Goal: Communication & Community: Answer question/provide support

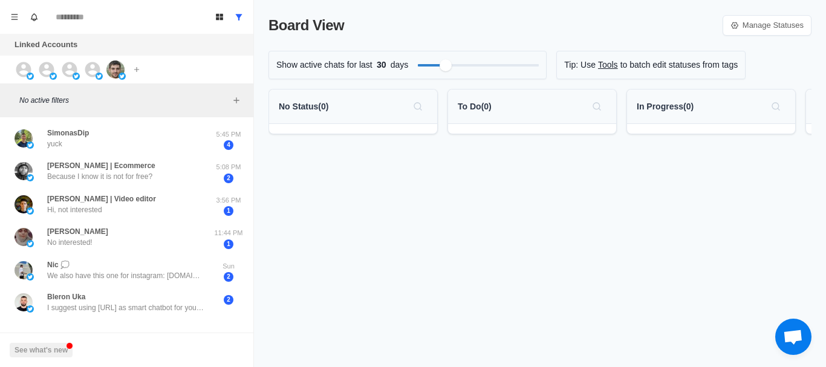
click at [146, 145] on div "[PERSON_NAME]" at bounding box center [114, 139] width 199 height 24
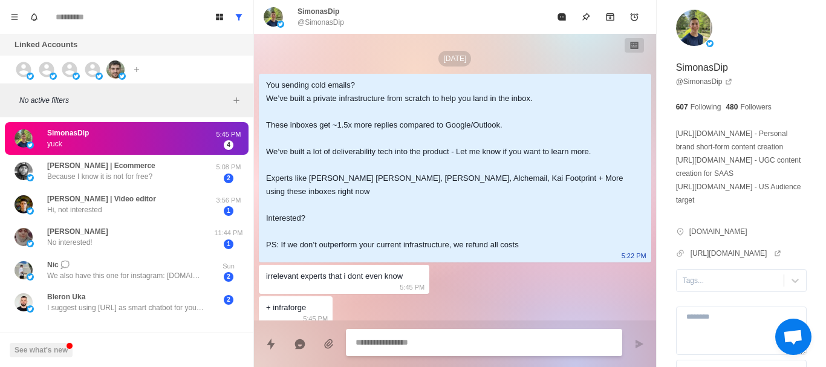
scroll to position [70, 0]
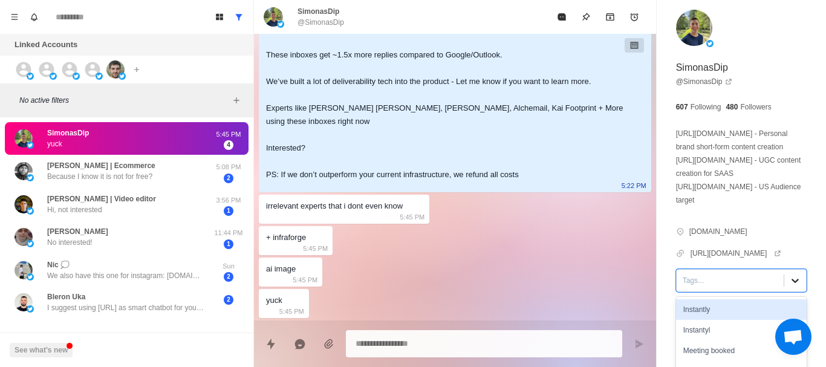
click at [789, 277] on icon at bounding box center [795, 281] width 12 height 12
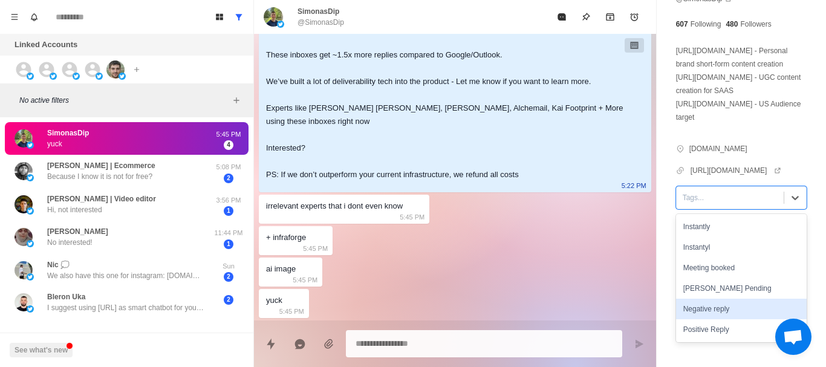
click at [725, 311] on div "Negative reply" at bounding box center [741, 309] width 131 height 21
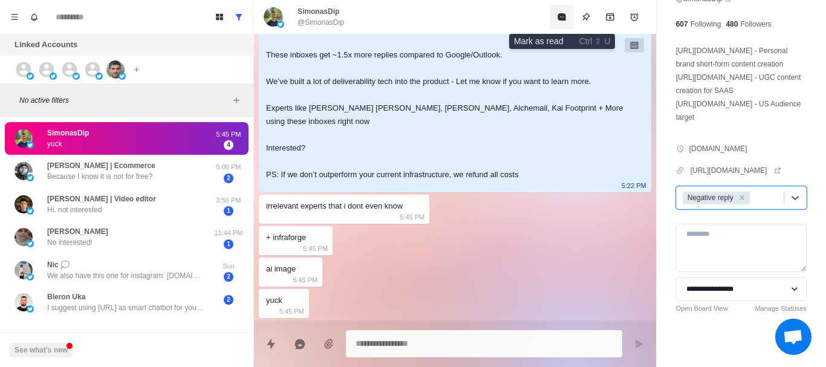
click at [571, 11] on button "Mark as read" at bounding box center [562, 17] width 24 height 24
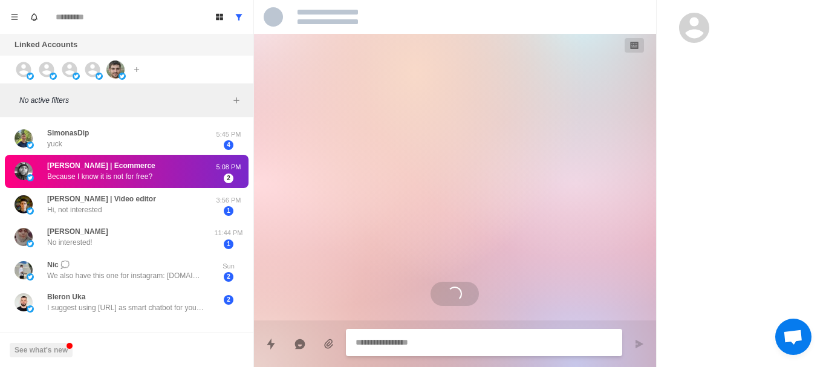
scroll to position [0, 0]
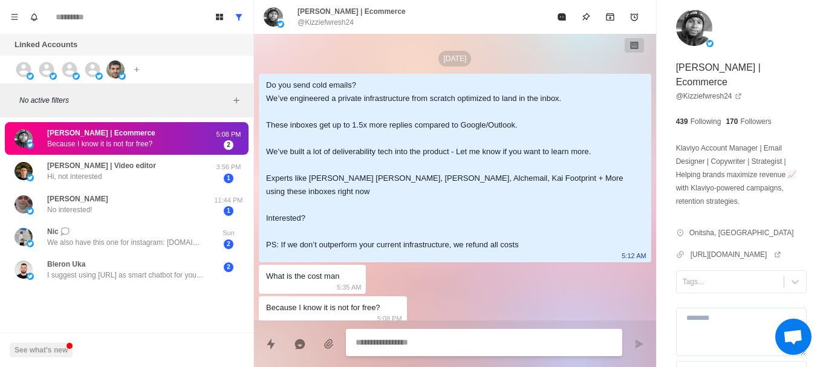
click at [448, 345] on textarea at bounding box center [484, 343] width 257 height 18
paste textarea "**********"
type textarea "*"
type textarea "**********"
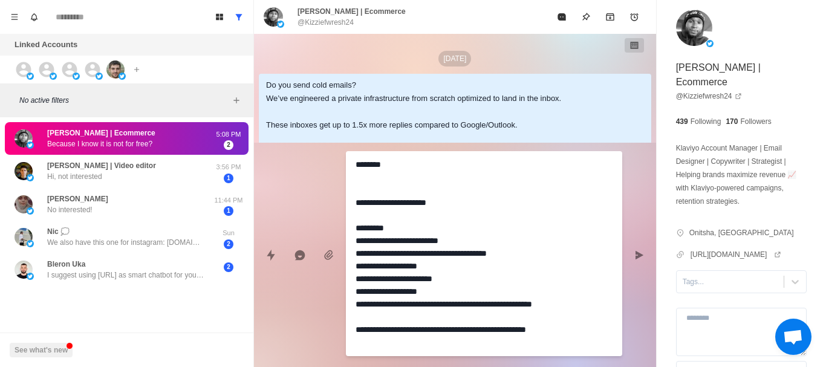
type textarea "*"
type textarea "**********"
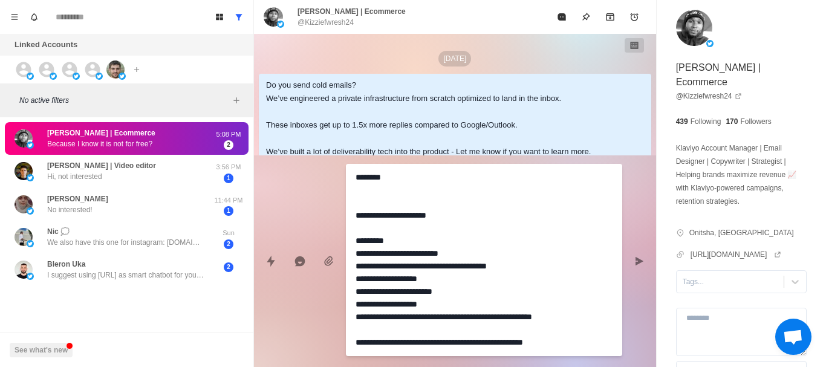
click at [374, 198] on textarea "**********" at bounding box center [484, 260] width 257 height 183
type textarea "*"
type textarea "**********"
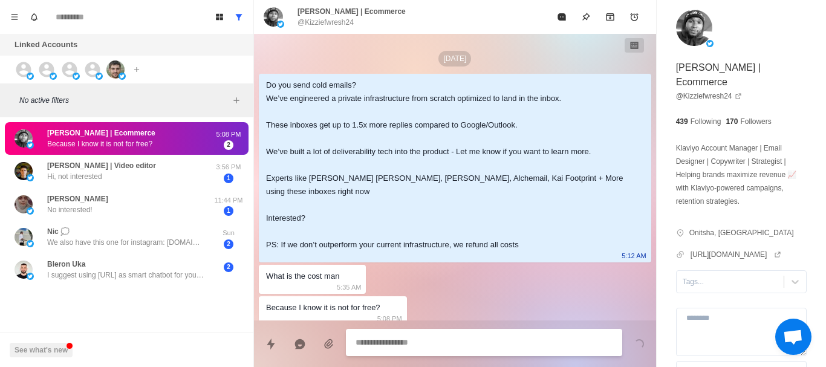
scroll to position [198, 0]
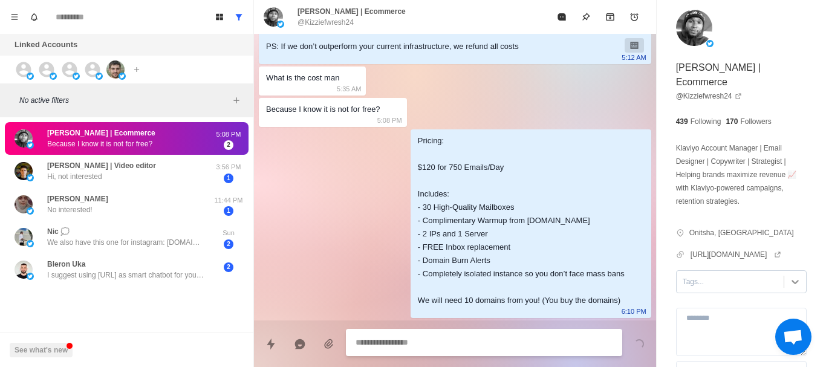
click at [789, 286] on icon at bounding box center [795, 282] width 12 height 12
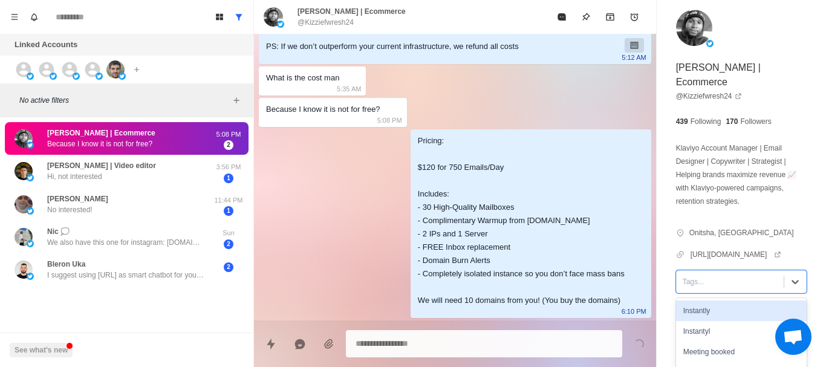
scroll to position [91, 0]
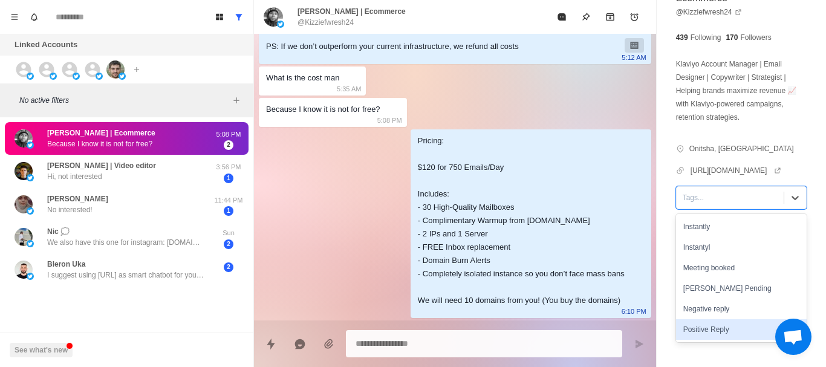
click at [728, 322] on div "Positive Reply" at bounding box center [741, 329] width 131 height 21
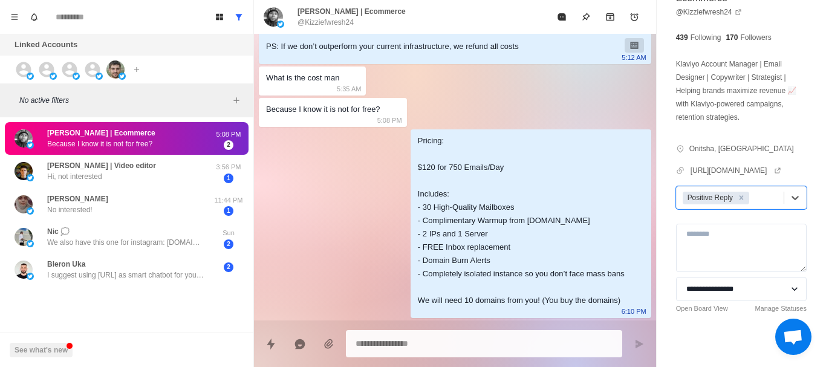
click at [810, 177] on div "**********" at bounding box center [741, 141] width 169 height 451
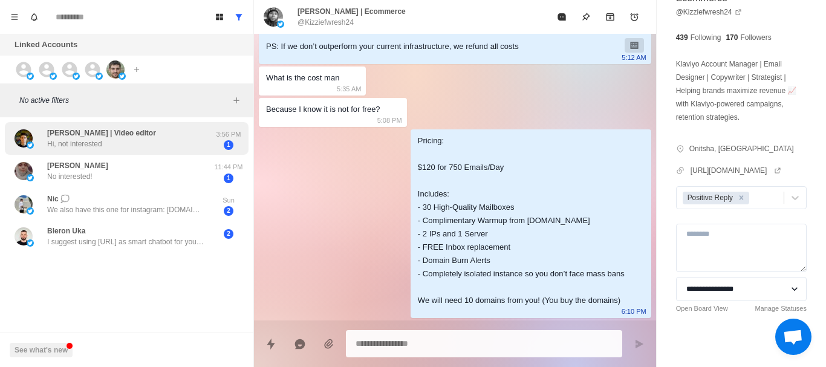
click at [122, 134] on p "[PERSON_NAME] | Video editor" at bounding box center [101, 133] width 109 height 11
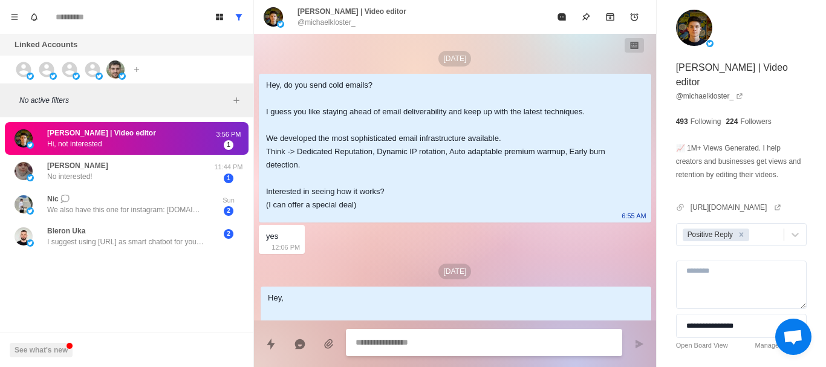
scroll to position [503, 0]
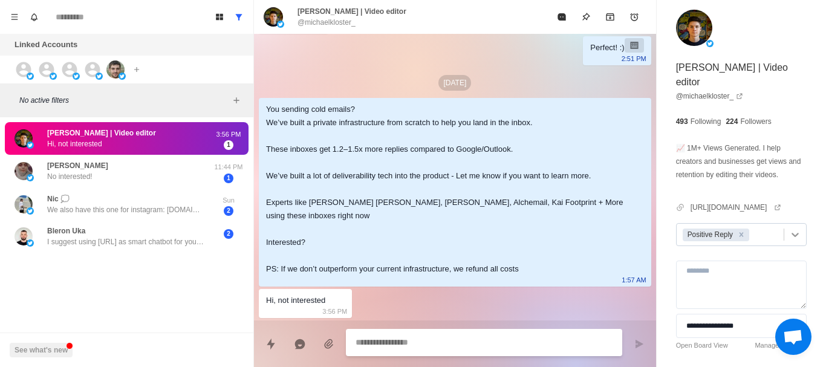
click at [789, 241] on icon at bounding box center [795, 235] width 12 height 12
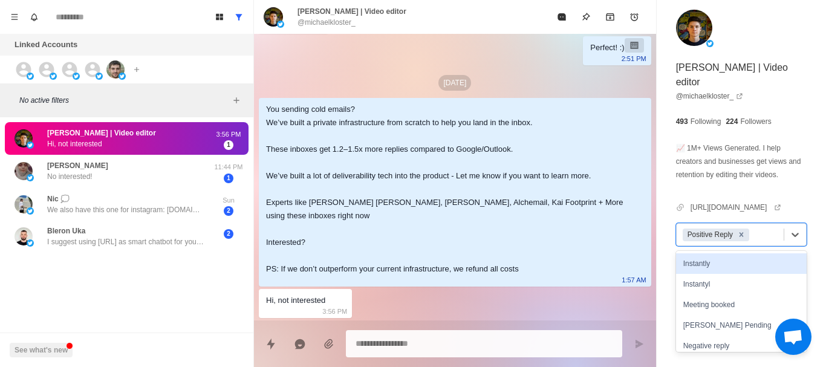
click at [740, 239] on icon "Remove Positive Reply" at bounding box center [741, 234] width 8 height 8
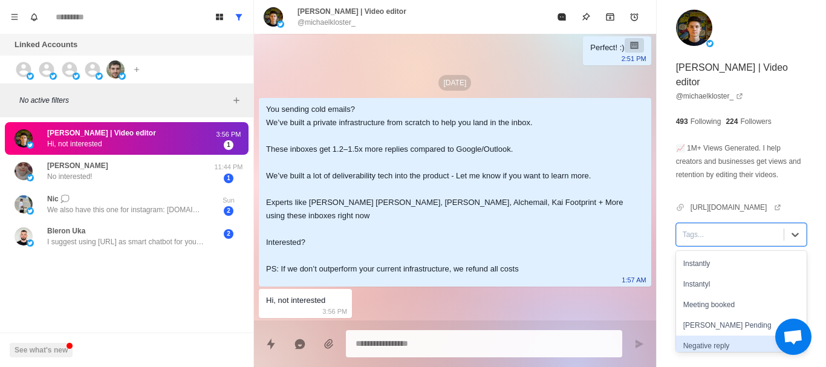
click at [728, 353] on div "Negative reply" at bounding box center [741, 346] width 131 height 21
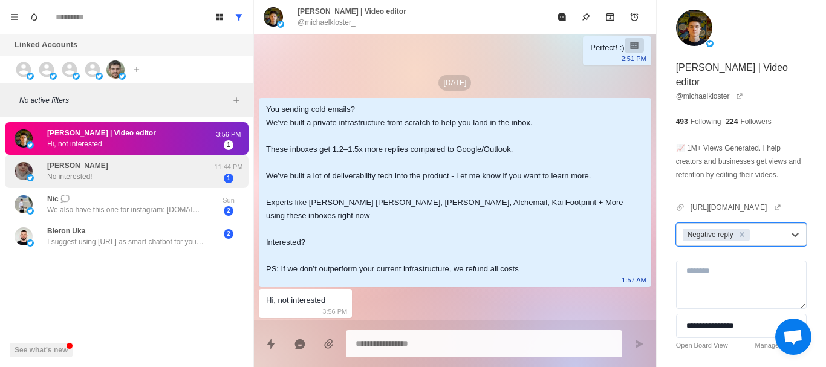
click at [123, 171] on div "[PERSON_NAME] No interested!" at bounding box center [114, 172] width 199 height 24
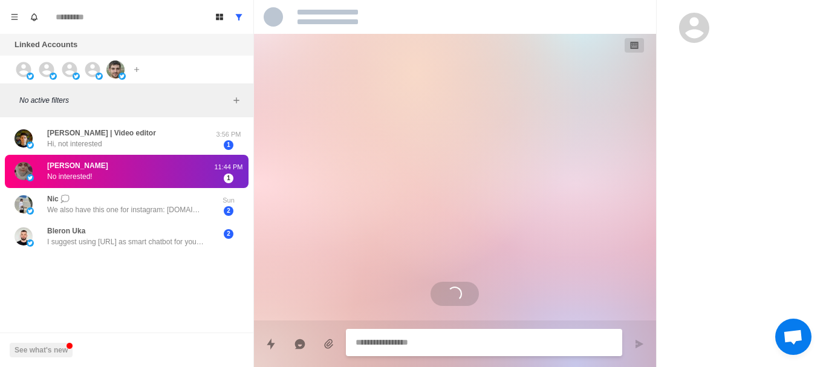
scroll to position [0, 0]
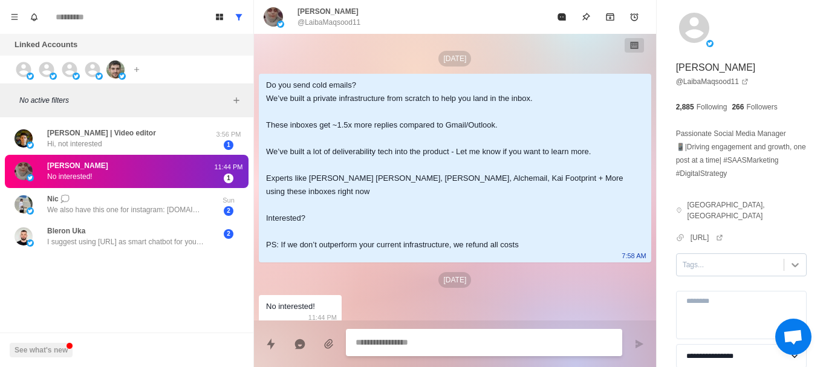
click at [794, 254] on div at bounding box center [796, 265] width 22 height 22
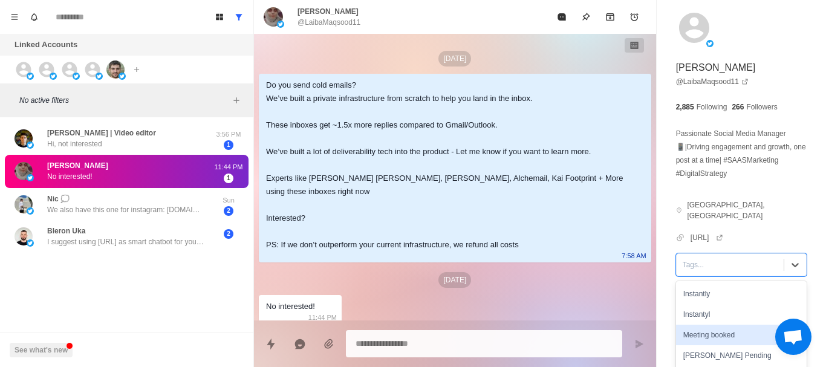
scroll to position [36, 0]
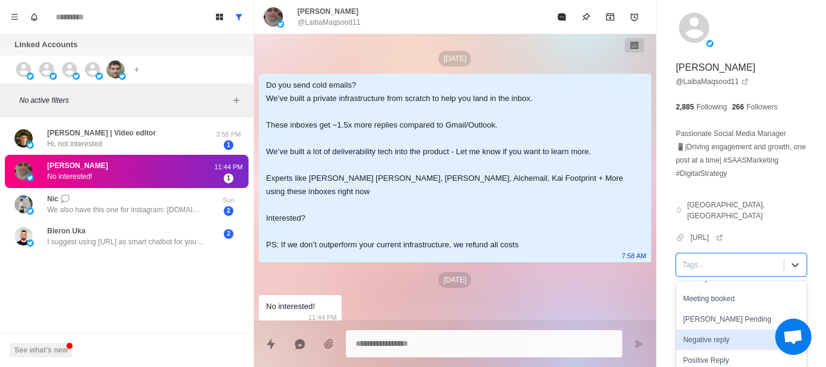
click at [732, 334] on div "Negative reply" at bounding box center [741, 340] width 131 height 21
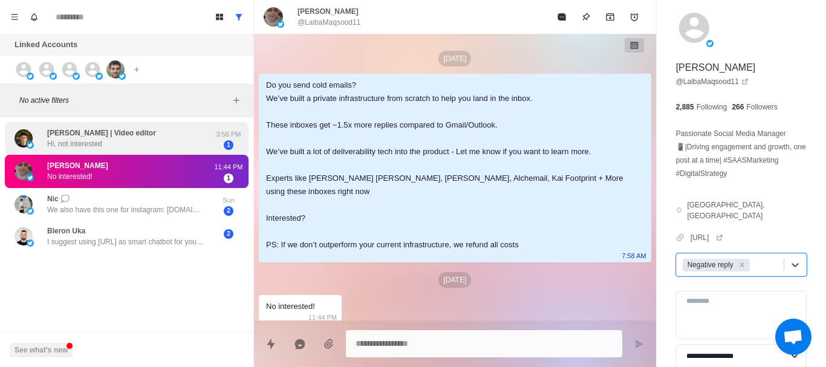
click at [561, 21] on icon "Mark as read" at bounding box center [562, 17] width 10 height 10
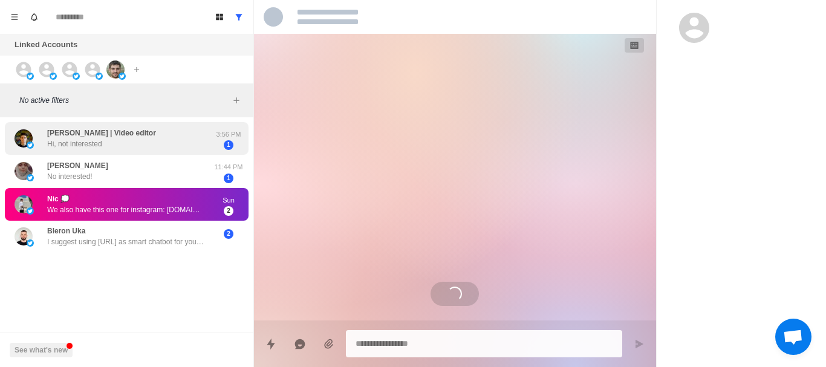
click at [131, 135] on p "[PERSON_NAME] | Video editor" at bounding box center [101, 133] width 109 height 11
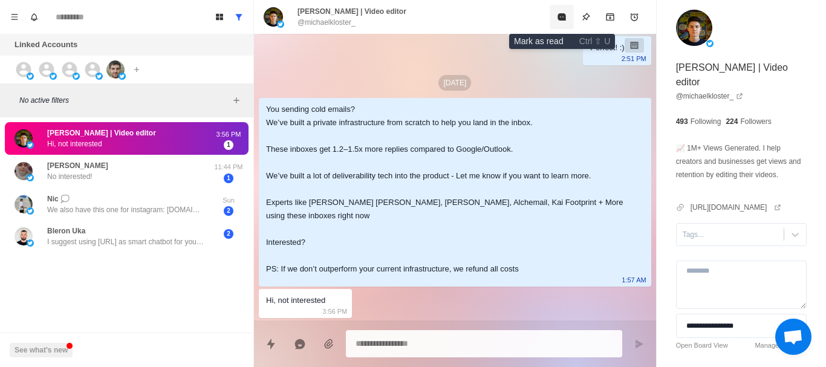
click at [555, 14] on button "Mark as read" at bounding box center [562, 17] width 24 height 24
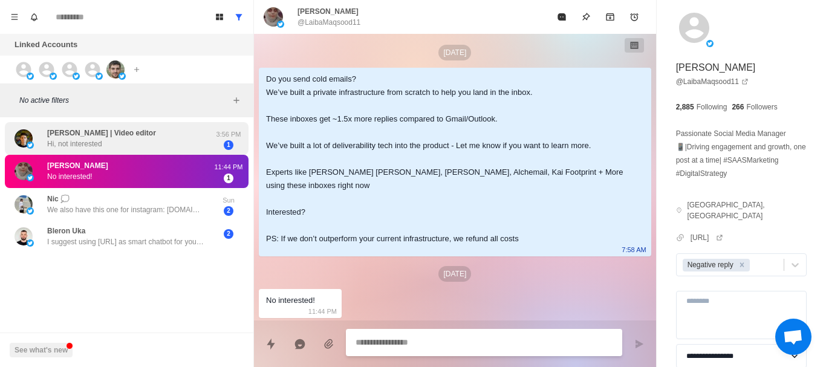
click at [129, 194] on div "Nic 💭 We also have this one for instagram: [DOMAIN_NAME][URL] This one for Link…" at bounding box center [125, 205] width 157 height 22
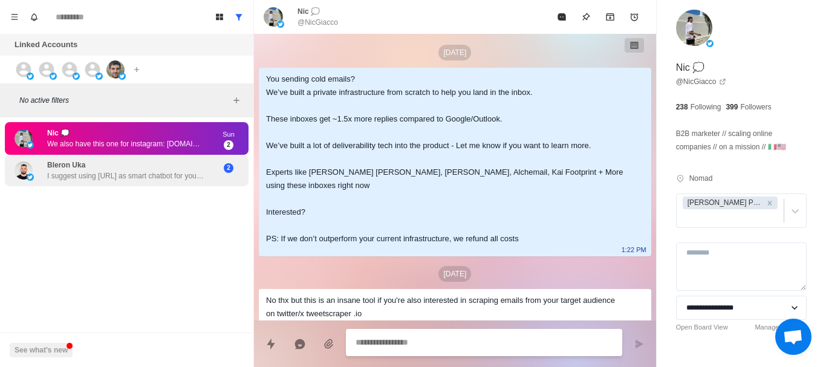
scroll to position [104, 0]
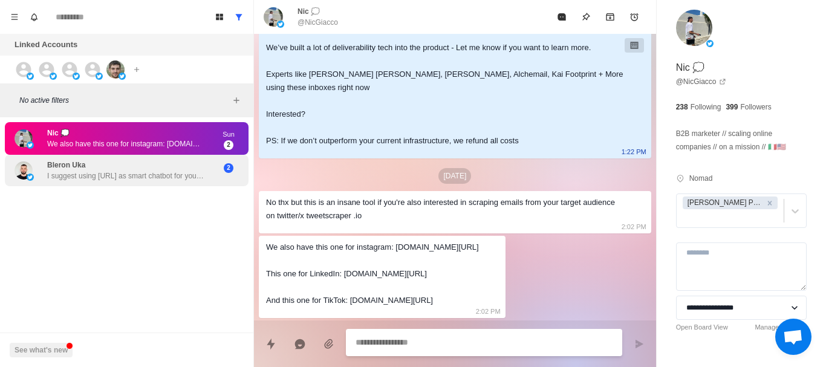
type textarea "*"
